Goal: Information Seeking & Learning: Learn about a topic

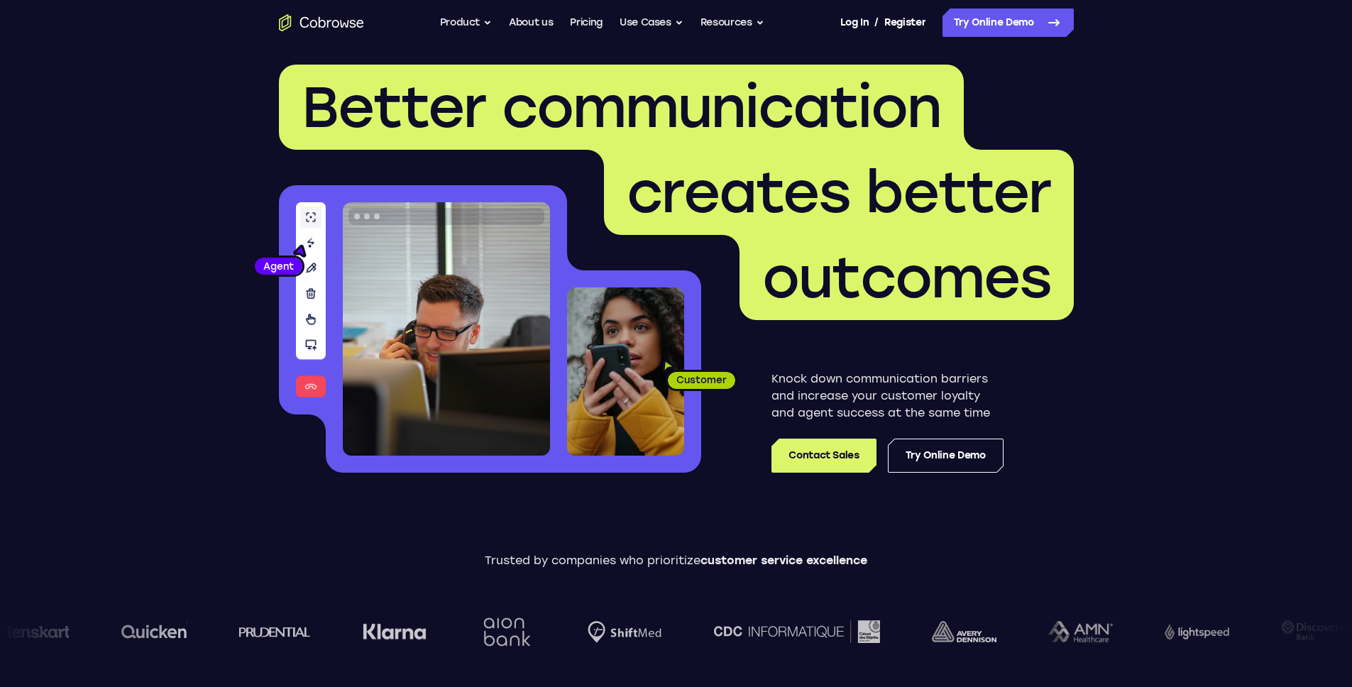
scroll to position [16, 0]
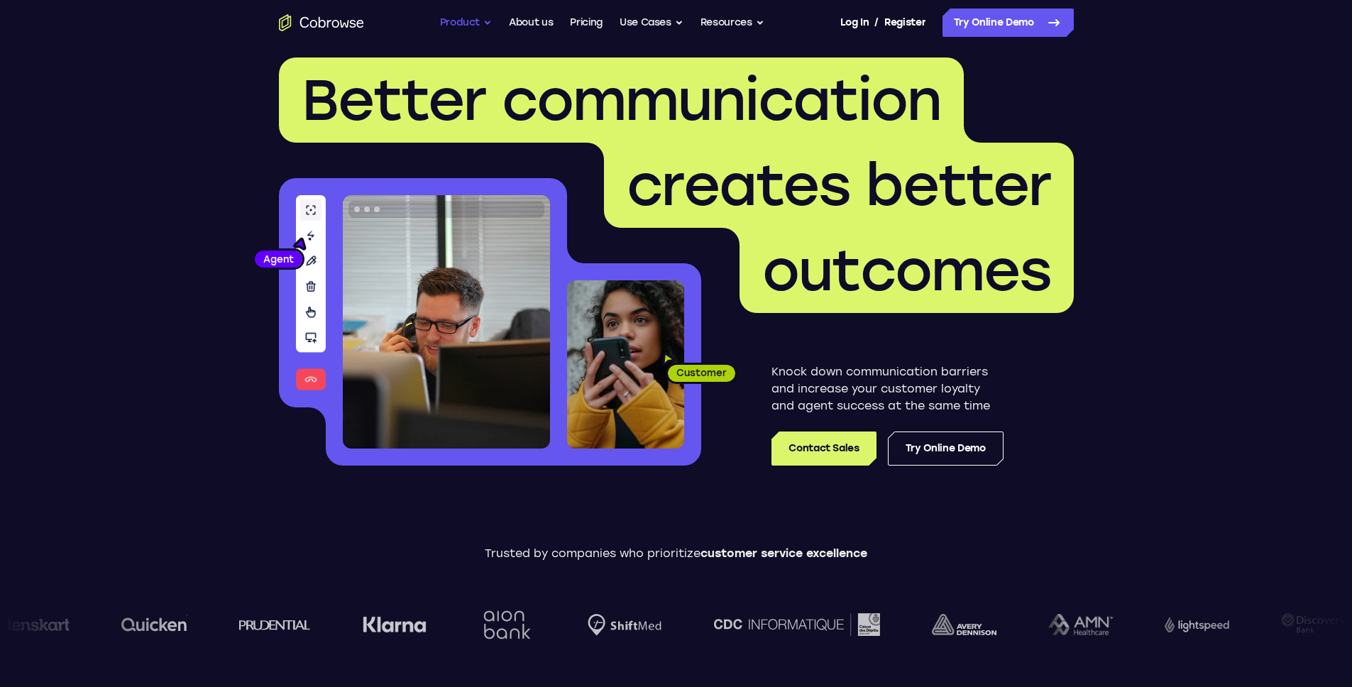
click at [480, 14] on button "Product" at bounding box center [466, 23] width 53 height 28
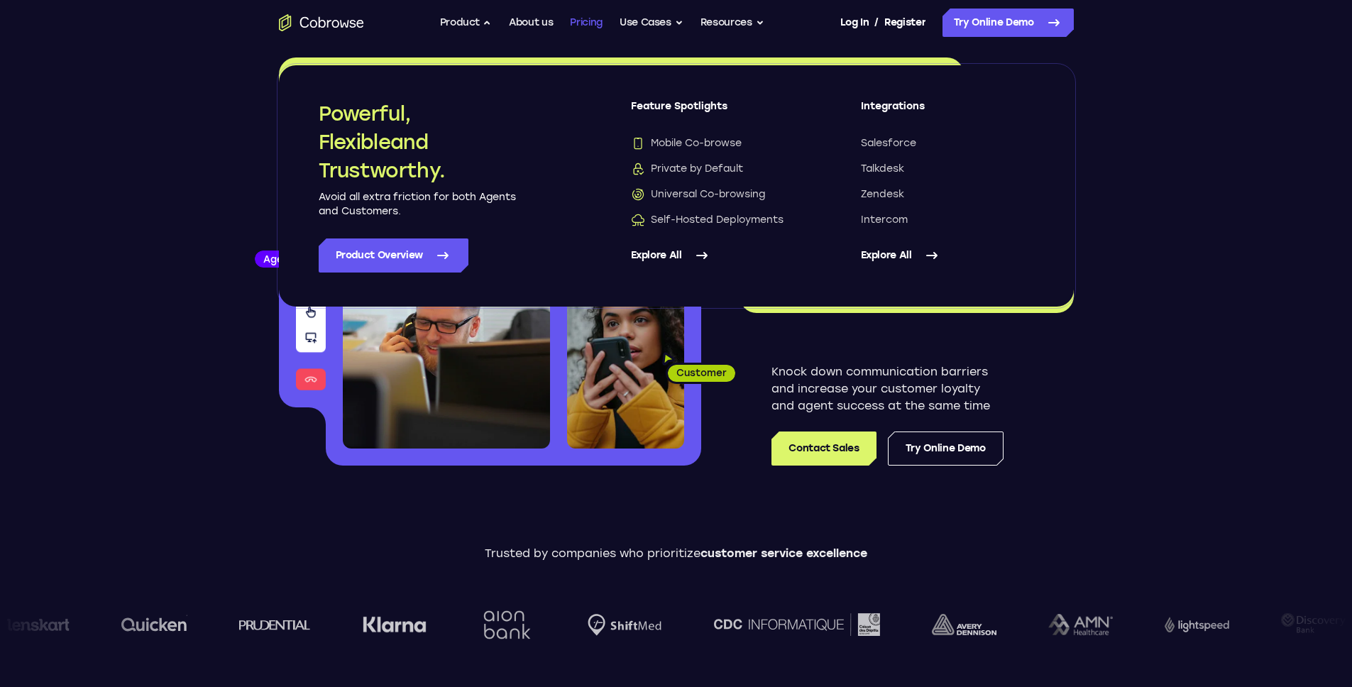
click at [592, 31] on link "Pricing" at bounding box center [586, 23] width 33 height 28
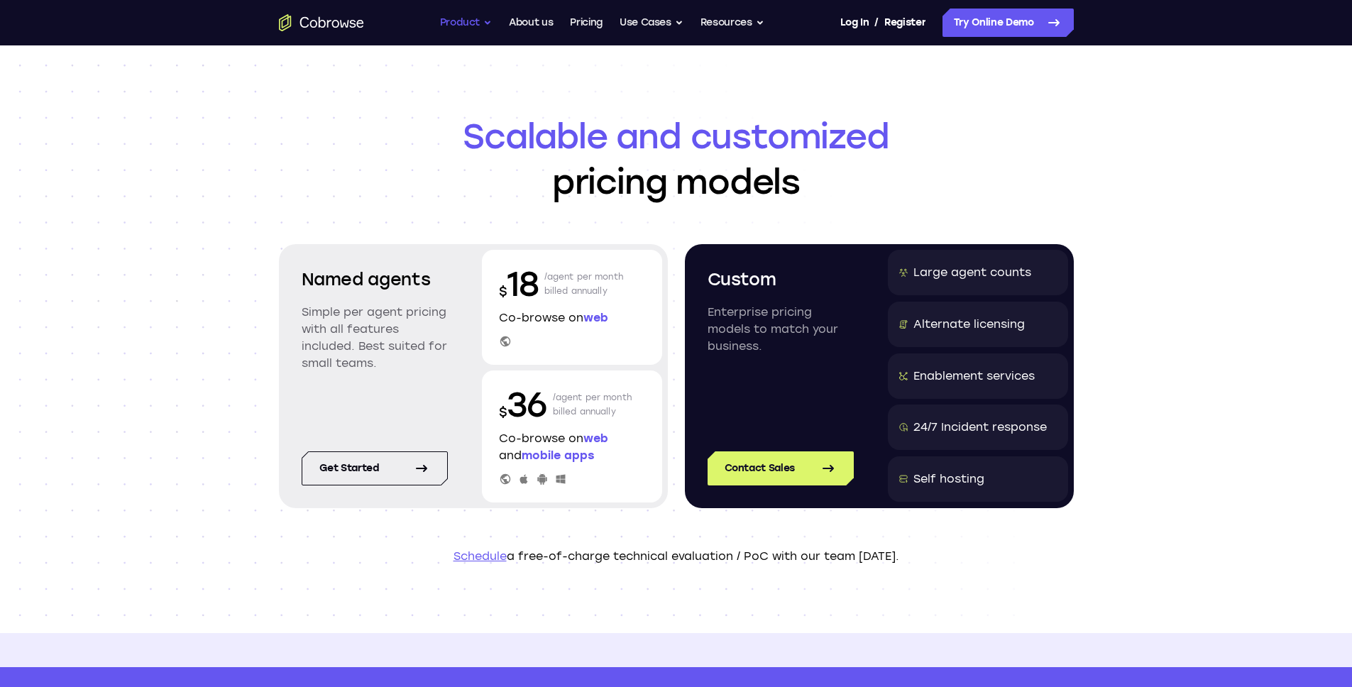
click at [485, 23] on button "Product" at bounding box center [466, 23] width 53 height 28
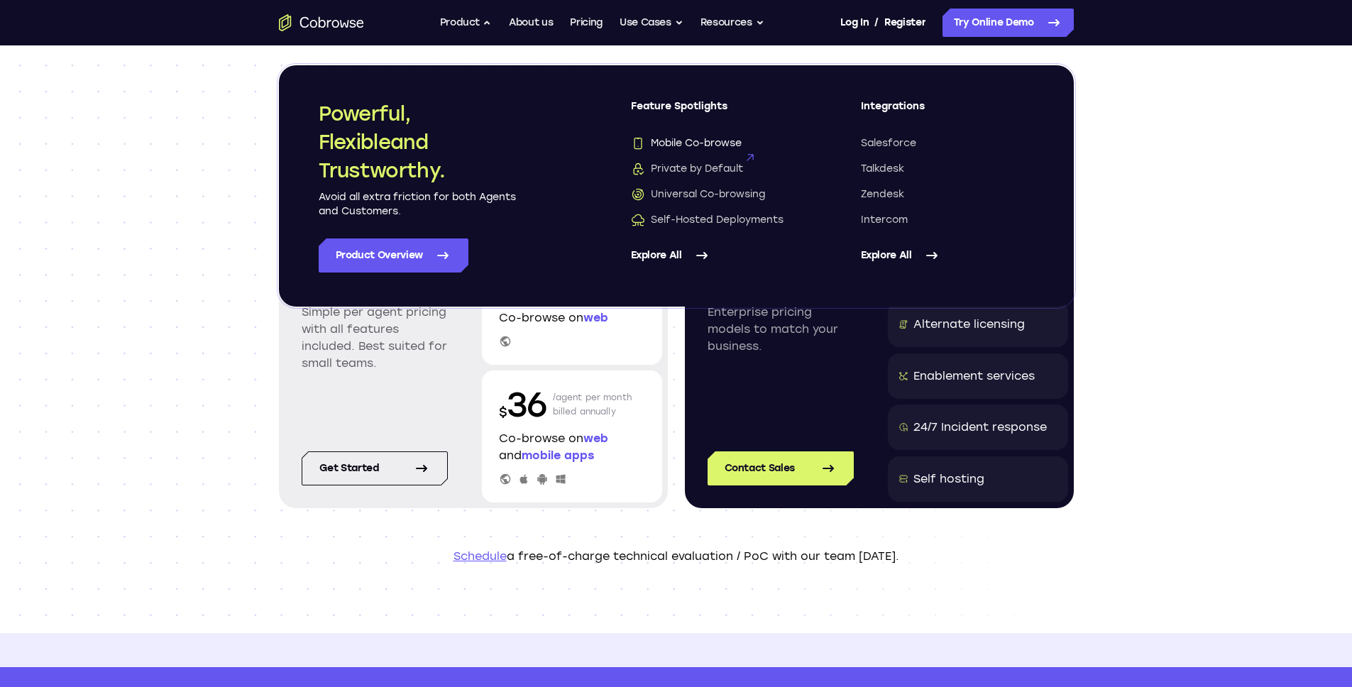
click at [741, 145] on span "Mobile Co-browse" at bounding box center [686, 143] width 111 height 14
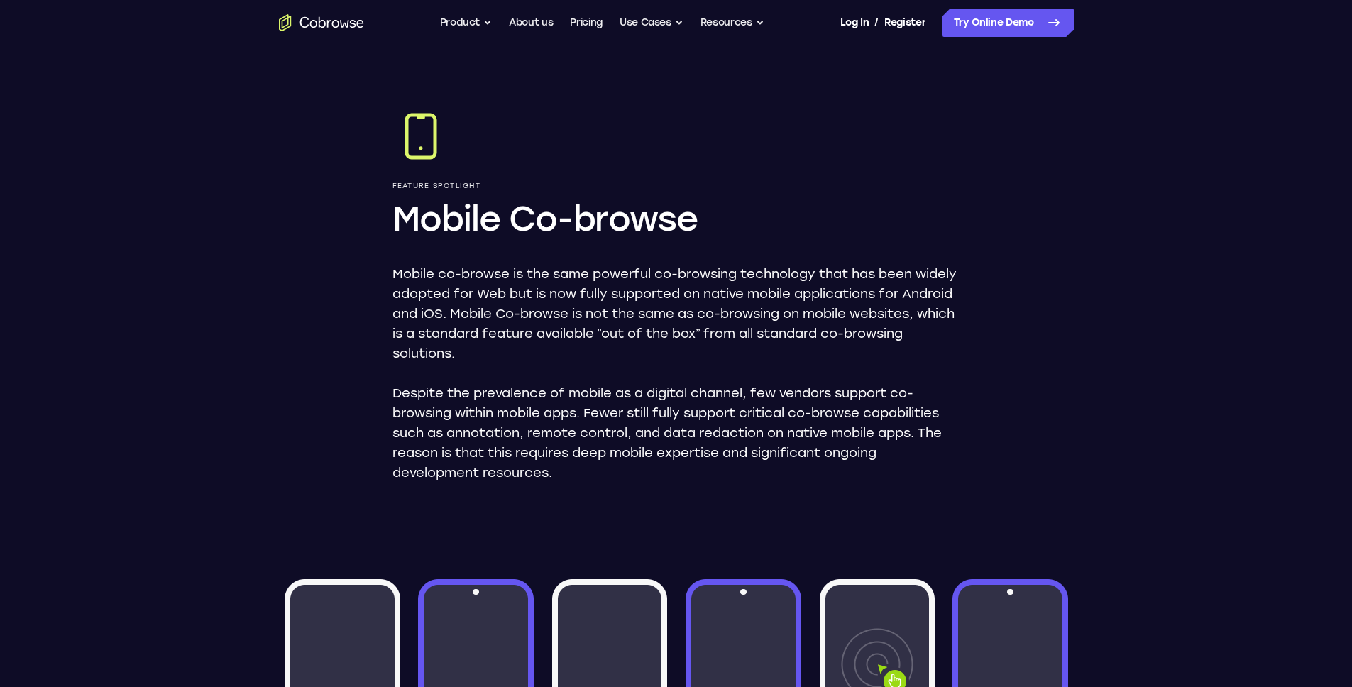
scroll to position [10, 0]
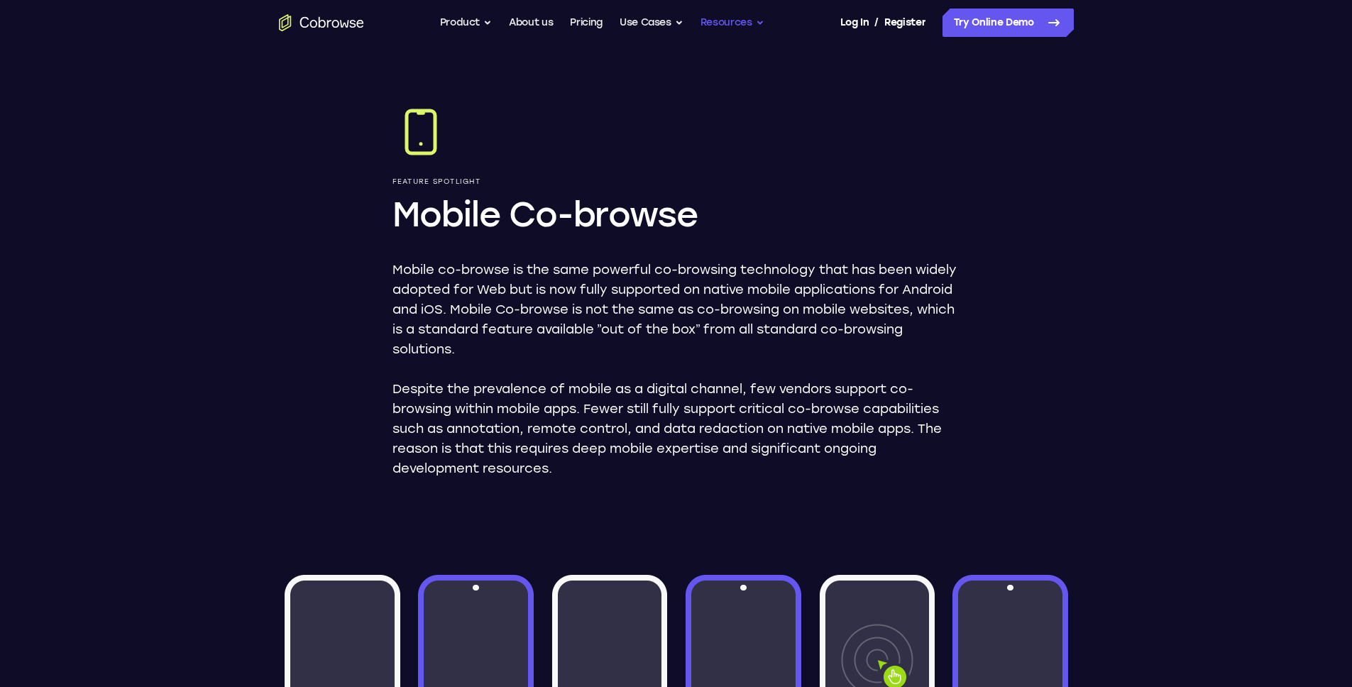
click at [759, 29] on button "Resources" at bounding box center [732, 23] width 64 height 28
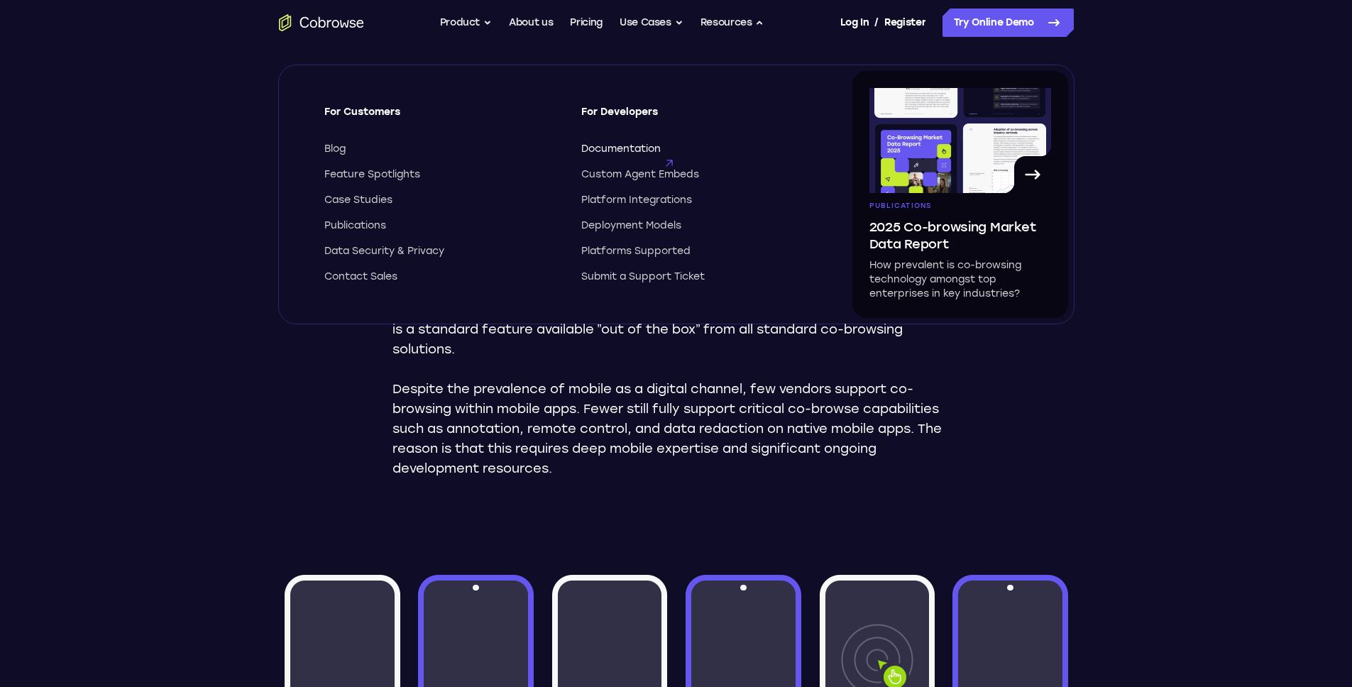
click at [631, 148] on span "Documentation" at bounding box center [620, 149] width 79 height 14
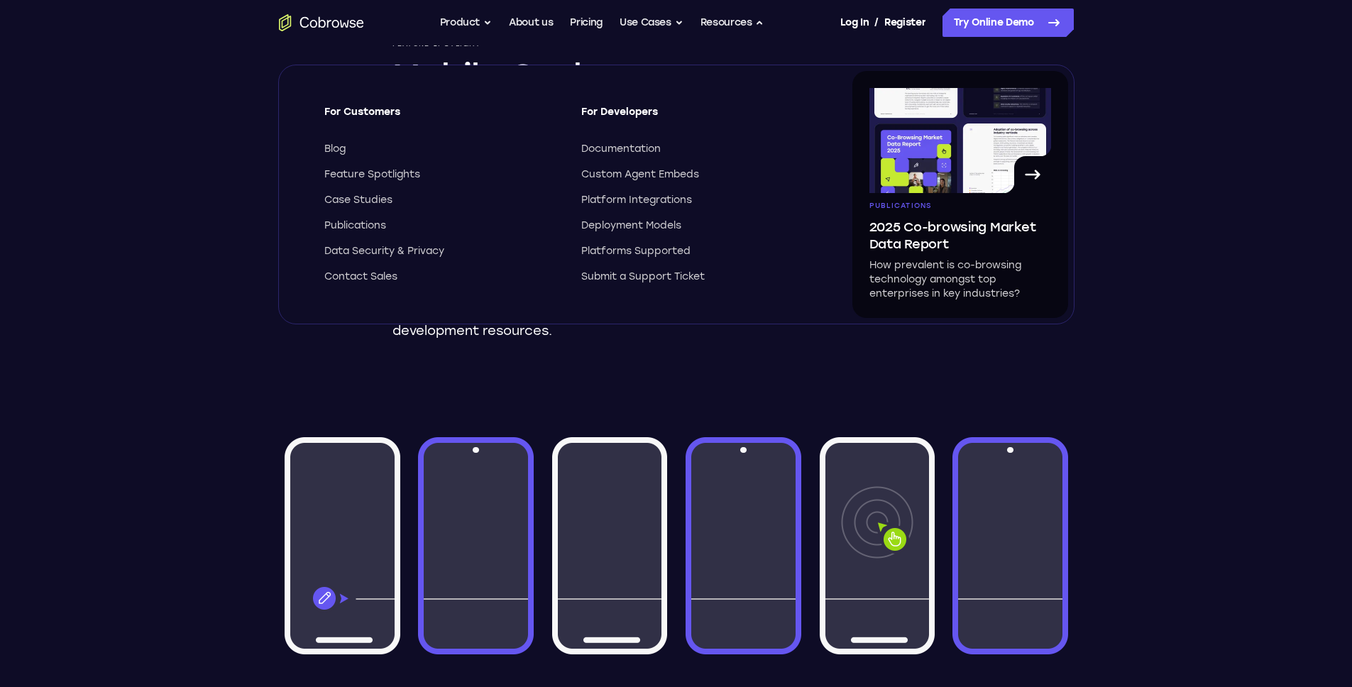
scroll to position [149, 0]
click at [543, 419] on img at bounding box center [676, 544] width 795 height 274
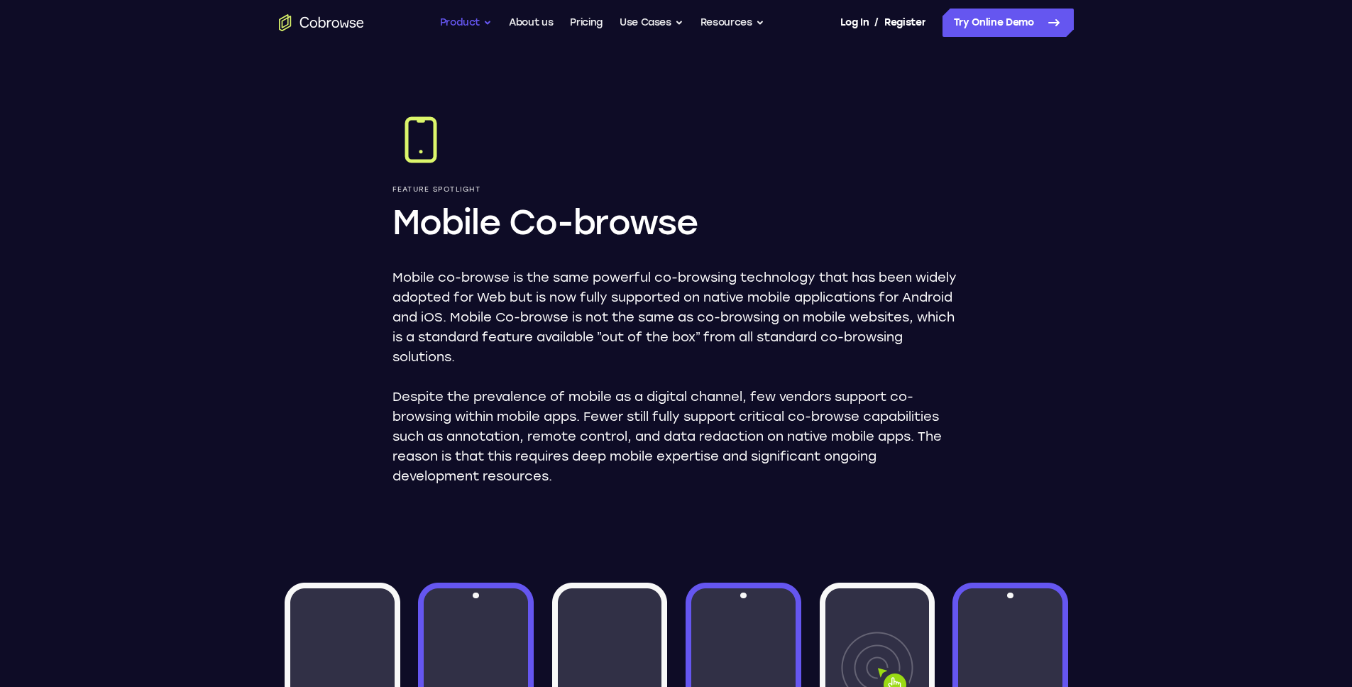
scroll to position [3, 0]
click at [477, 29] on button "Product" at bounding box center [466, 23] width 53 height 28
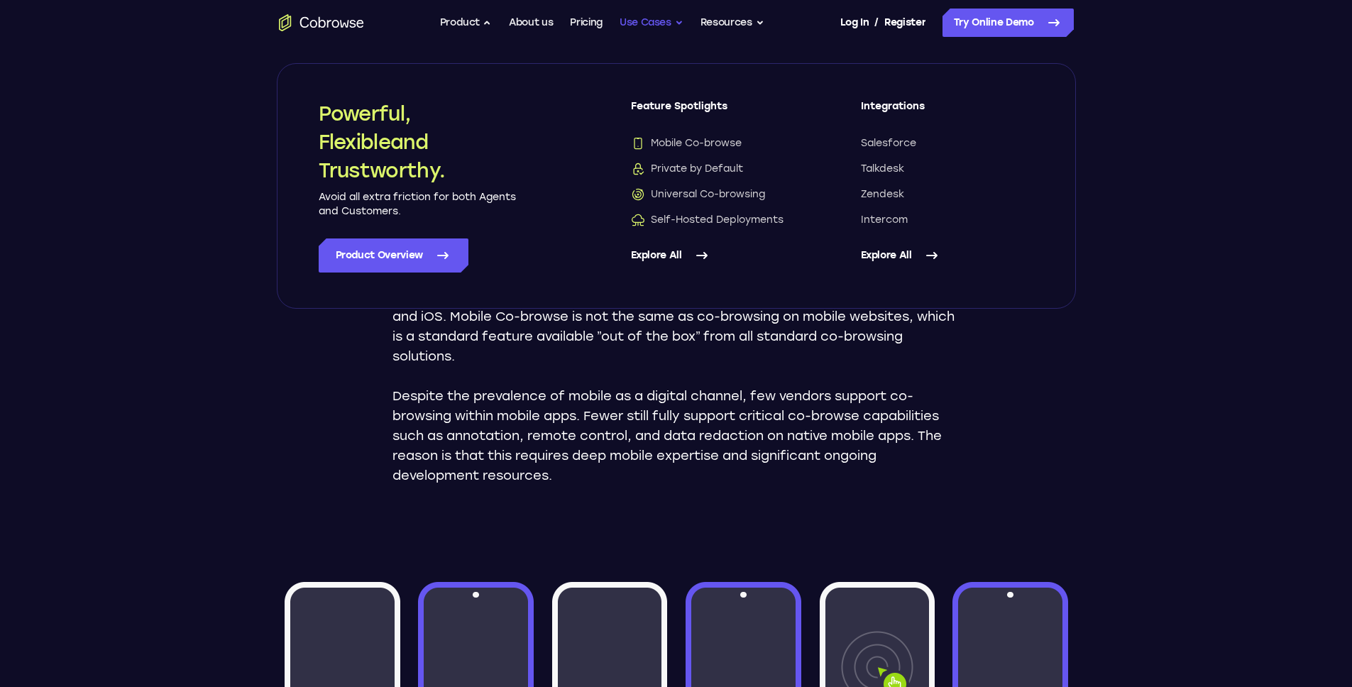
click at [634, 21] on button "Use Cases" at bounding box center [651, 23] width 64 height 28
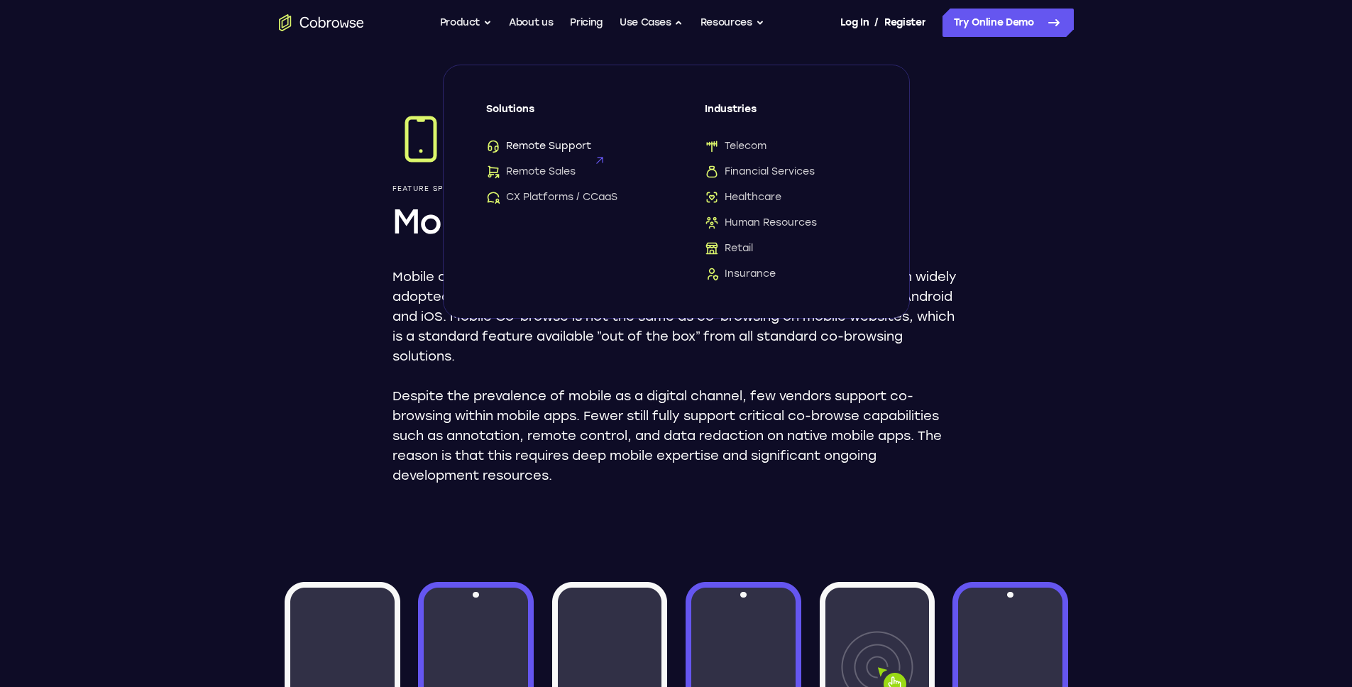
click at [591, 149] on link "Remote Support" at bounding box center [567, 146] width 162 height 14
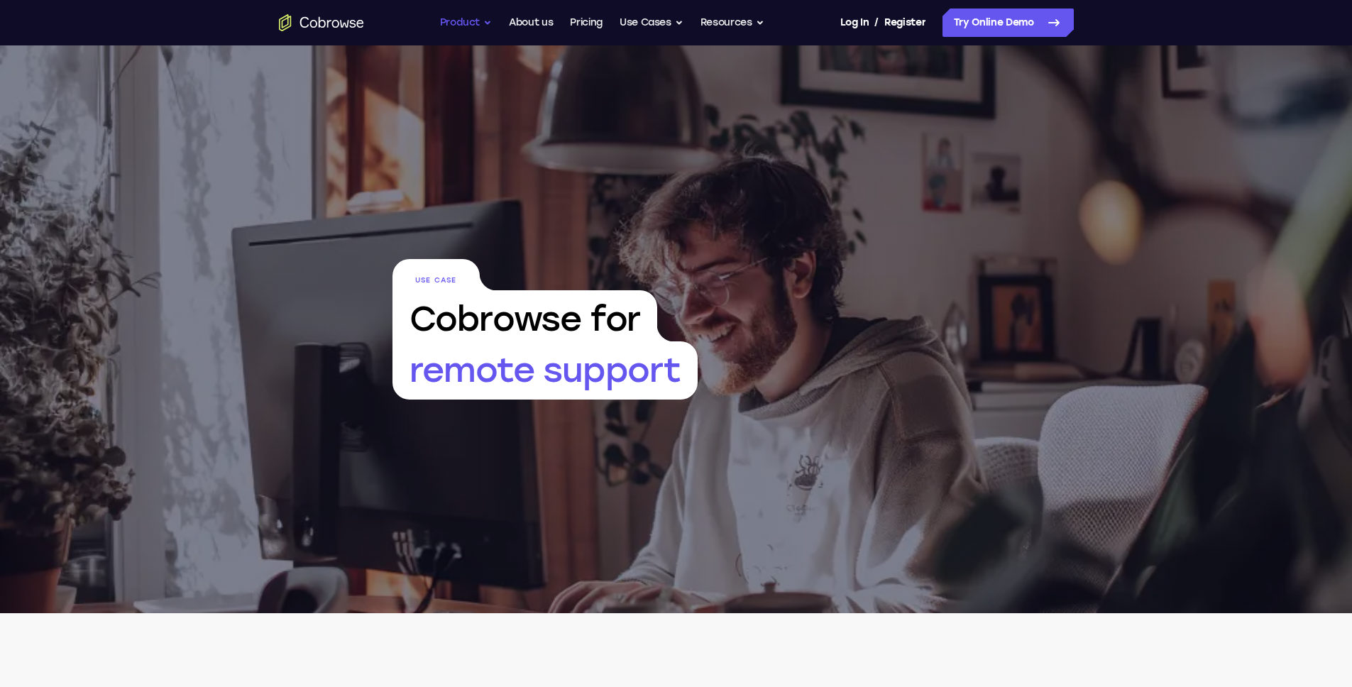
click at [447, 21] on button "Product" at bounding box center [466, 23] width 53 height 28
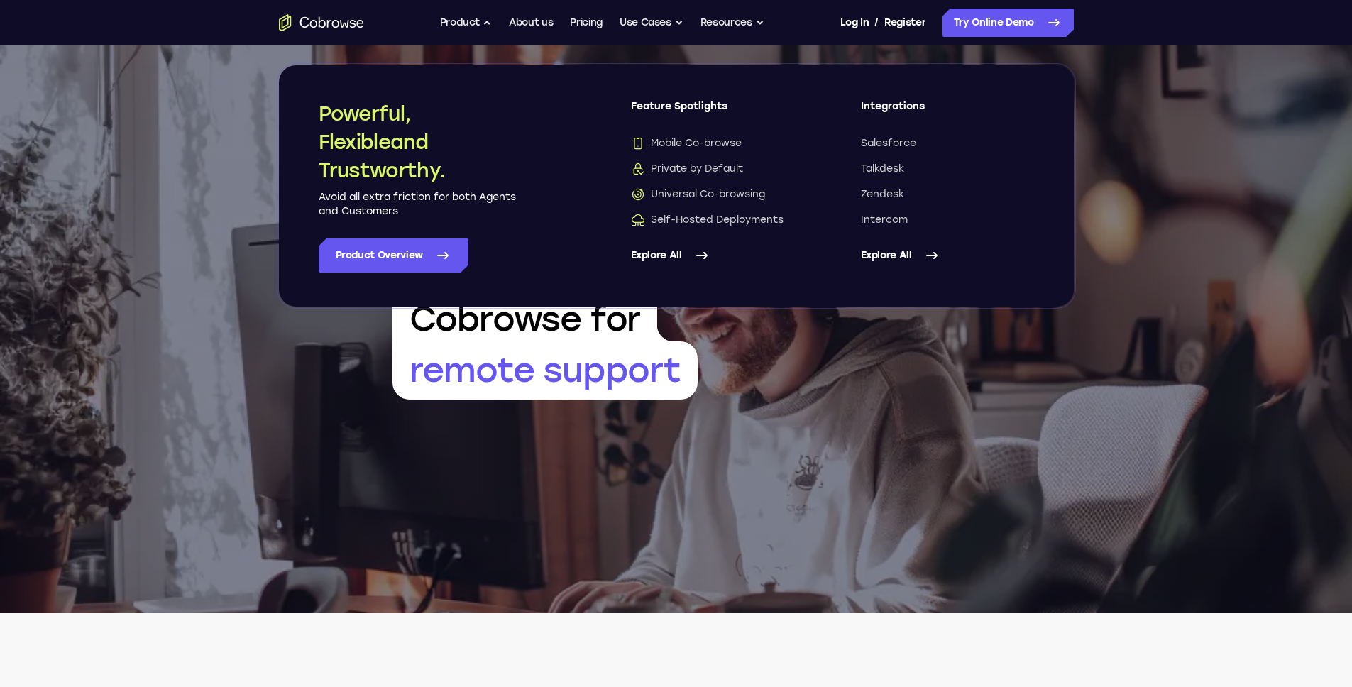
click at [690, 253] on link "Explore All" at bounding box center [717, 255] width 173 height 34
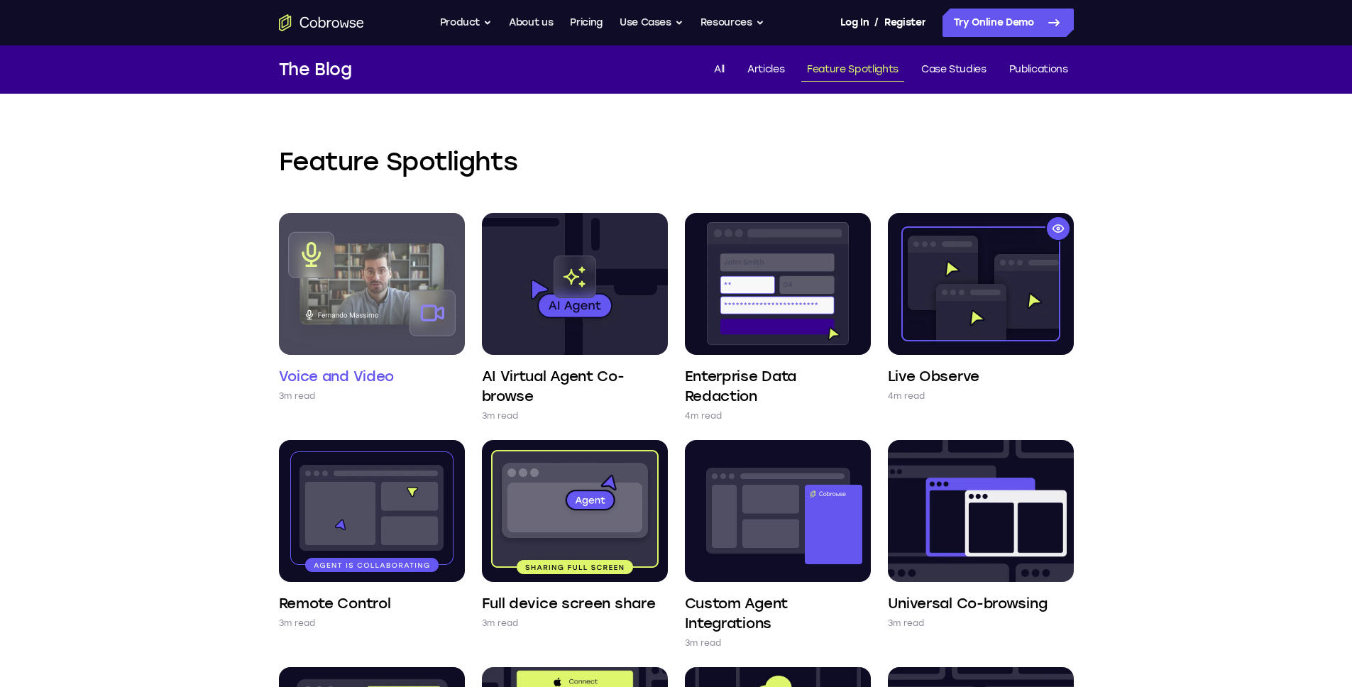
click at [414, 219] on img at bounding box center [372, 284] width 186 height 142
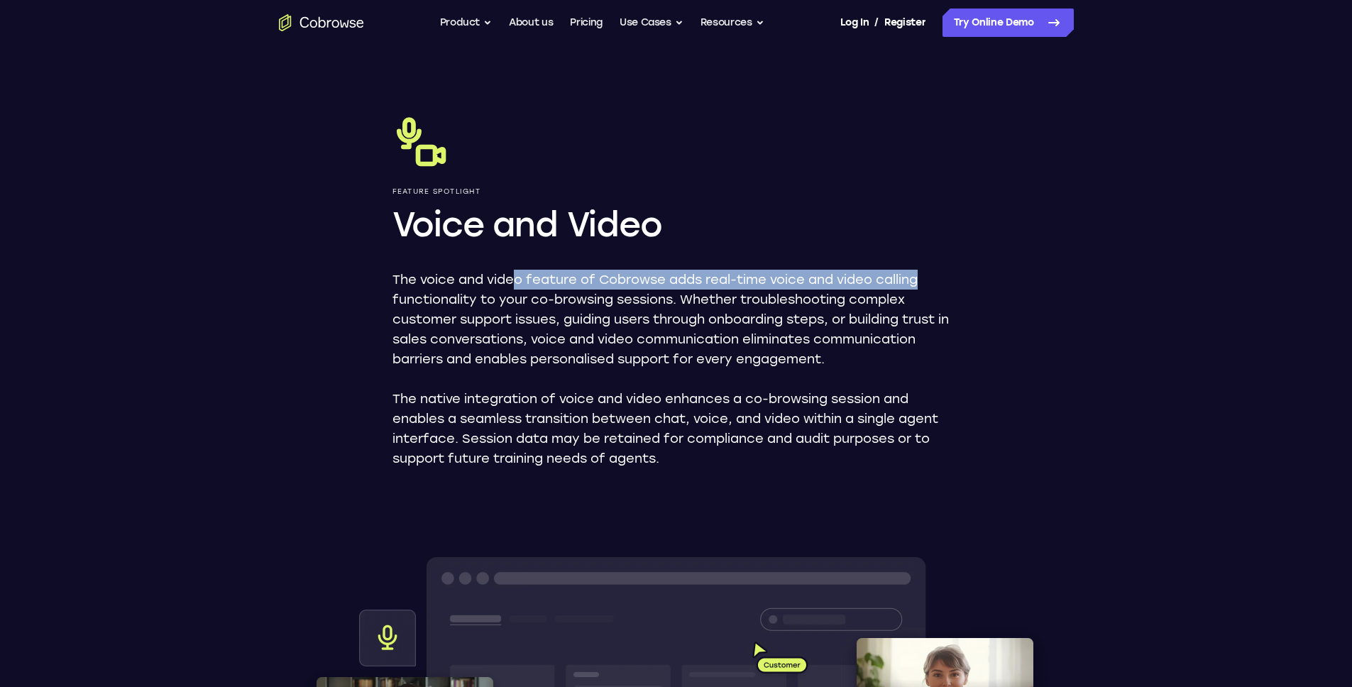
drag, startPoint x: 520, startPoint y: 285, endPoint x: 932, endPoint y: 287, distance: 411.5
click at [932, 287] on p "The voice and video feature of Cobrowse adds real-time voice and video calling …" at bounding box center [676, 319] width 568 height 99
click at [454, 28] on button "Product" at bounding box center [466, 23] width 53 height 28
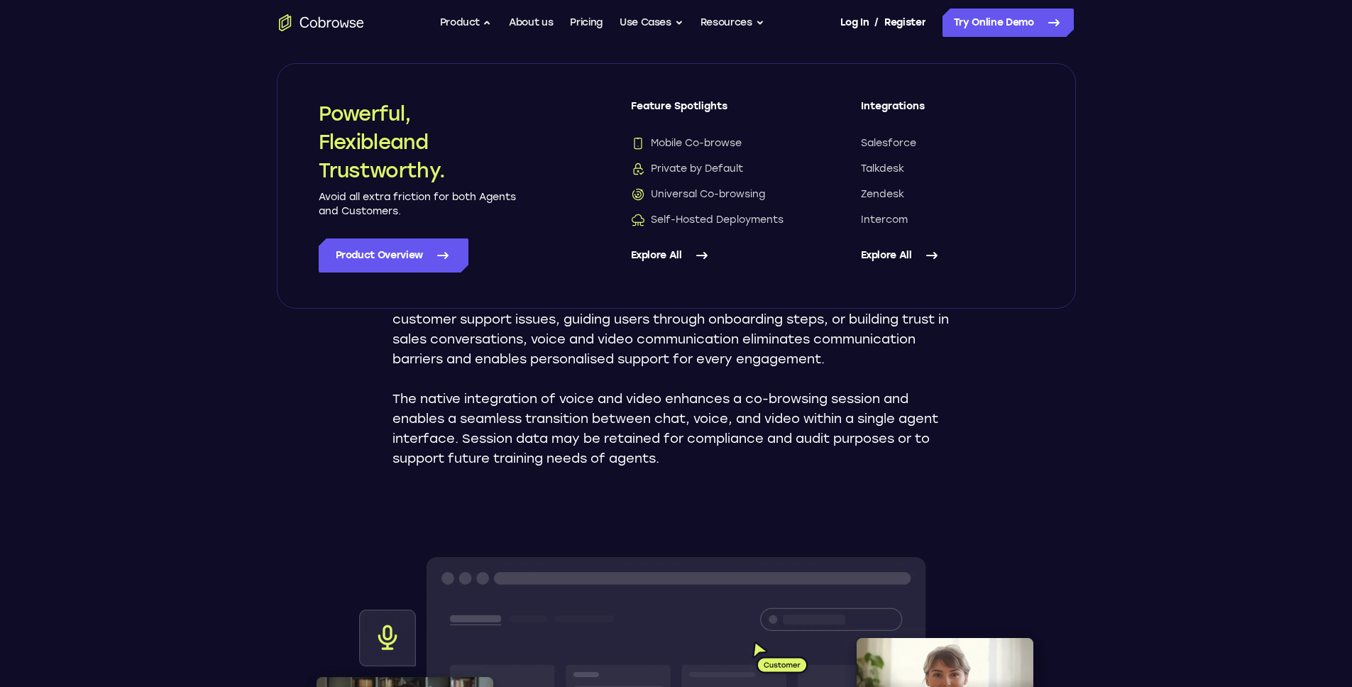
click at [698, 253] on icon at bounding box center [701, 255] width 17 height 17
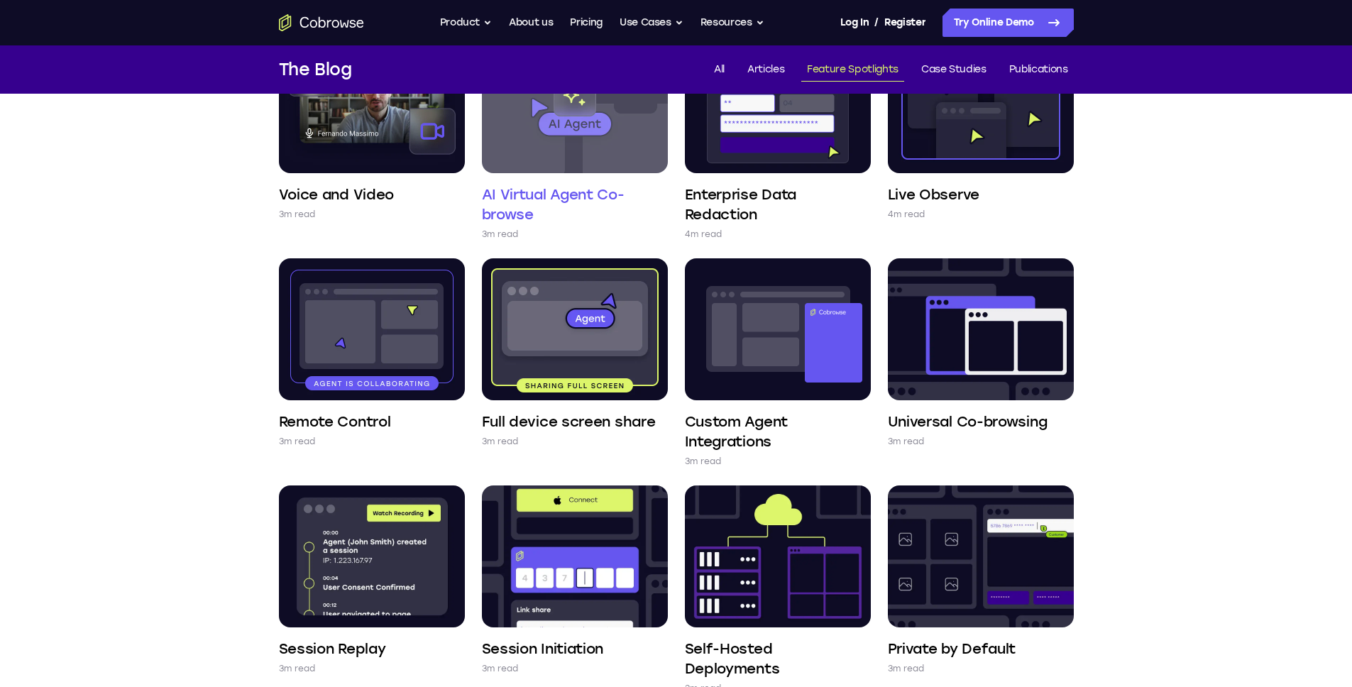
scroll to position [175, 0]
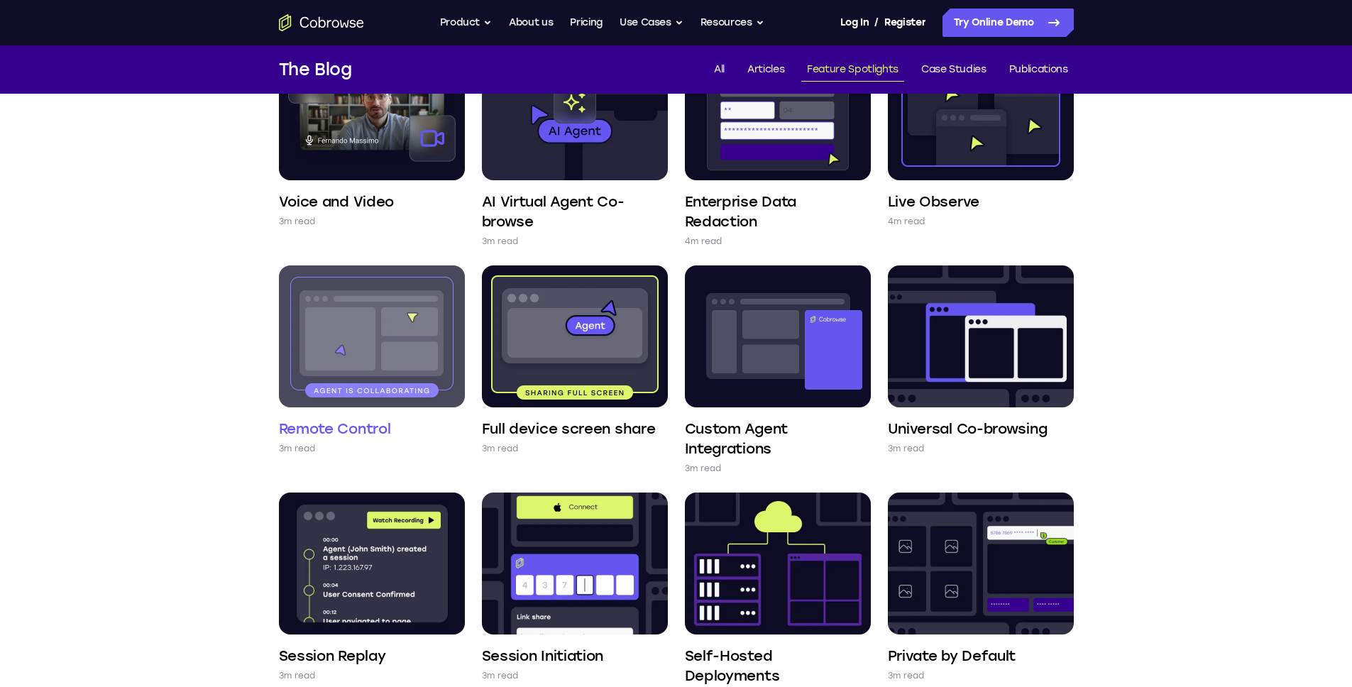
click at [399, 349] on img at bounding box center [372, 336] width 186 height 142
